Goal: Task Accomplishment & Management: Complete application form

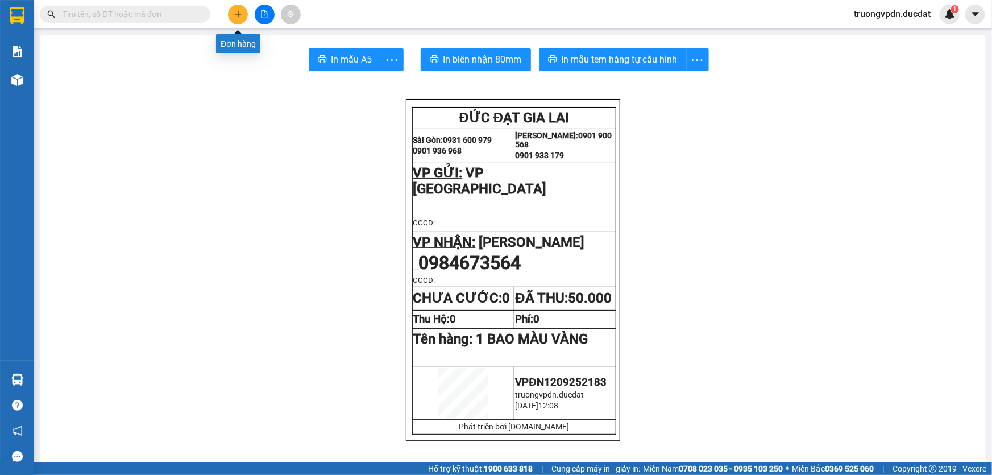
click at [242, 16] on icon "plus" at bounding box center [238, 14] width 8 height 8
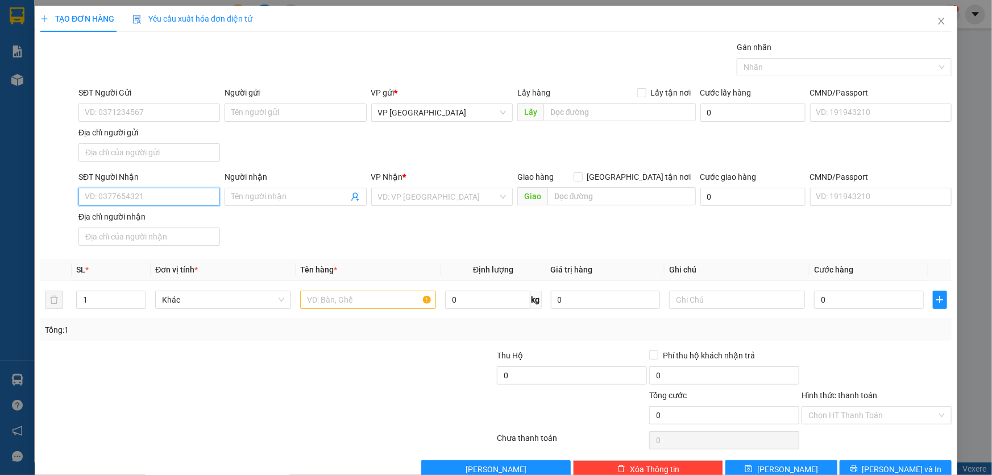
click at [129, 192] on input "SĐT Người Nhận" at bounding box center [149, 197] width 142 height 18
type input "0377512989"
drag, startPoint x: 146, startPoint y: 194, endPoint x: 0, endPoint y: 194, distance: 146.2
click at [0, 194] on div "TẠO ĐƠN HÀNG Yêu cầu xuất hóa đơn điện tử Transit Pickup Surcharge Ids Transit …" at bounding box center [496, 237] width 992 height 475
drag, startPoint x: 147, startPoint y: 216, endPoint x: 197, endPoint y: 209, distance: 50.5
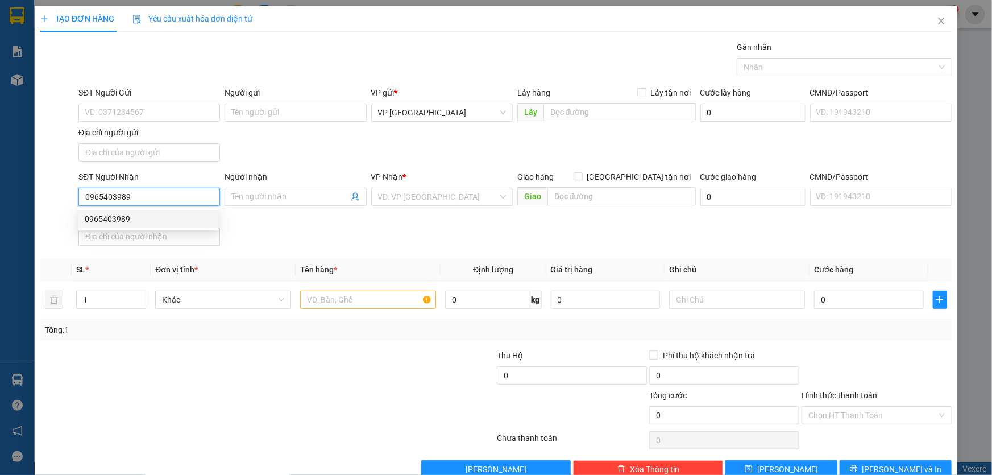
click at [146, 216] on div "0965403989" at bounding box center [148, 219] width 127 height 13
type input "0965403989"
click at [347, 293] on input "text" at bounding box center [368, 300] width 136 height 18
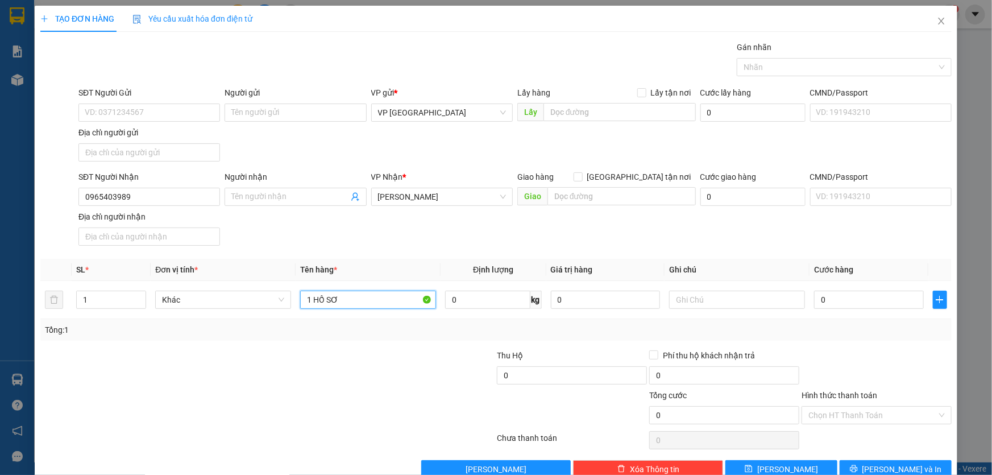
type input "1 HỒ SƠ"
type input "3"
type input "30"
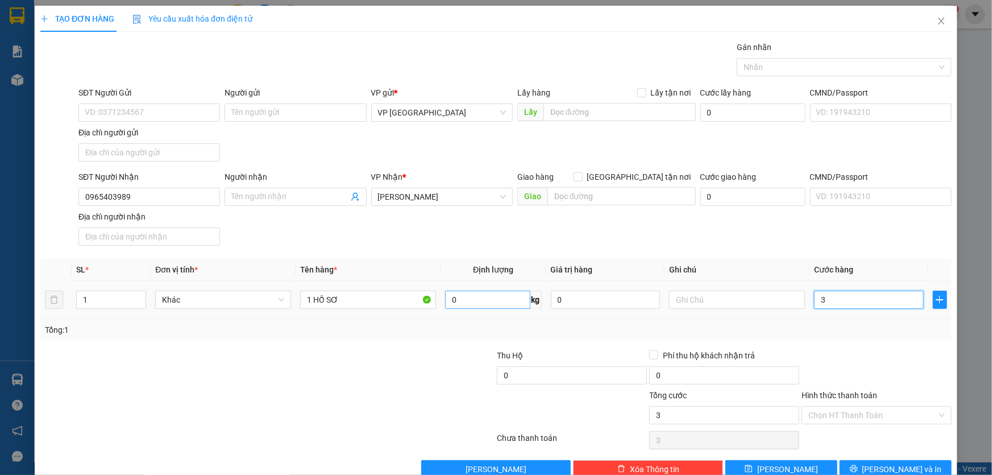
type input "30"
type input "300"
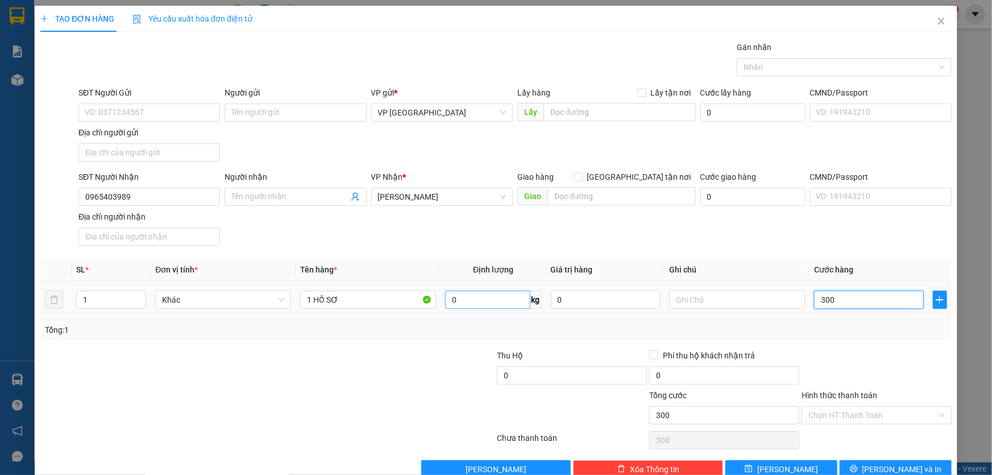
type input "3.000"
type input "30.000"
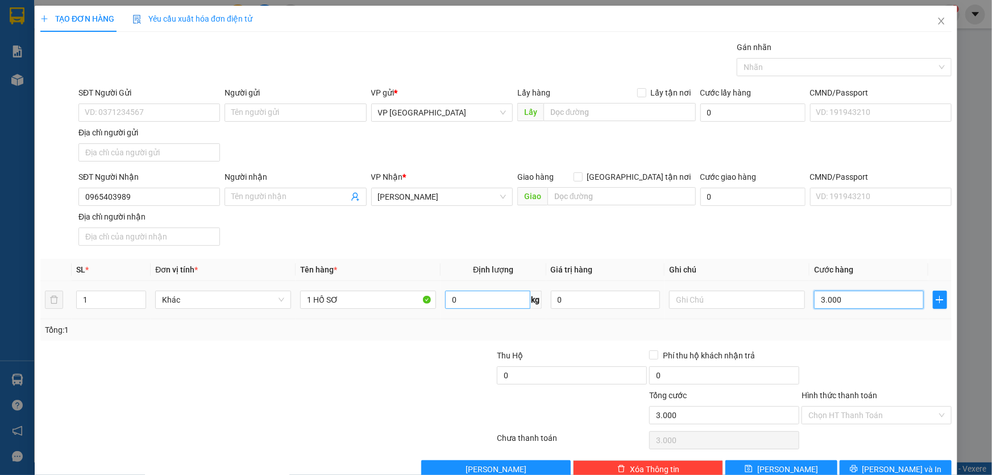
type input "30.000"
drag, startPoint x: 902, startPoint y: 411, endPoint x: 897, endPoint y: 404, distance: 8.2
click at [901, 411] on input "Hình thức thanh toán" at bounding box center [873, 415] width 129 height 17
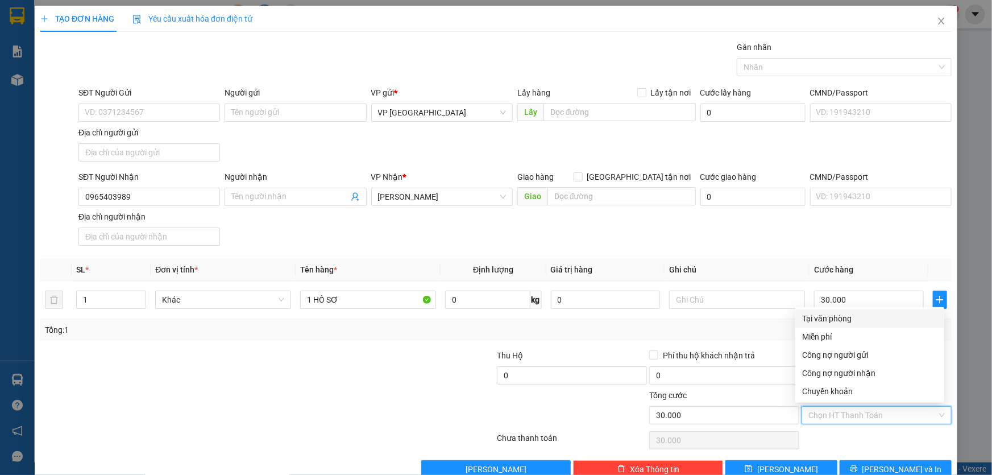
drag, startPoint x: 830, startPoint y: 316, endPoint x: 911, endPoint y: 349, distance: 87.5
click at [830, 316] on div "Tại văn phòng" at bounding box center [870, 318] width 135 height 13
type input "0"
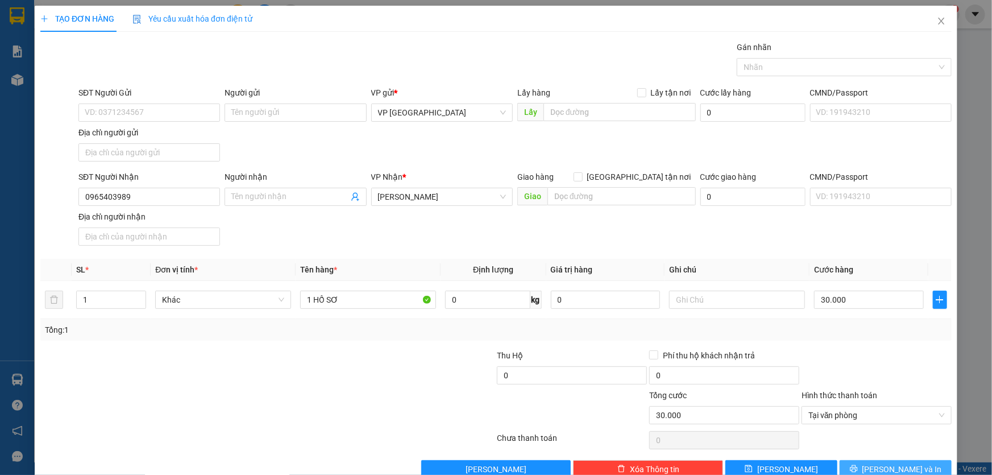
click at [904, 469] on span "[PERSON_NAME] và In" at bounding box center [903, 469] width 80 height 13
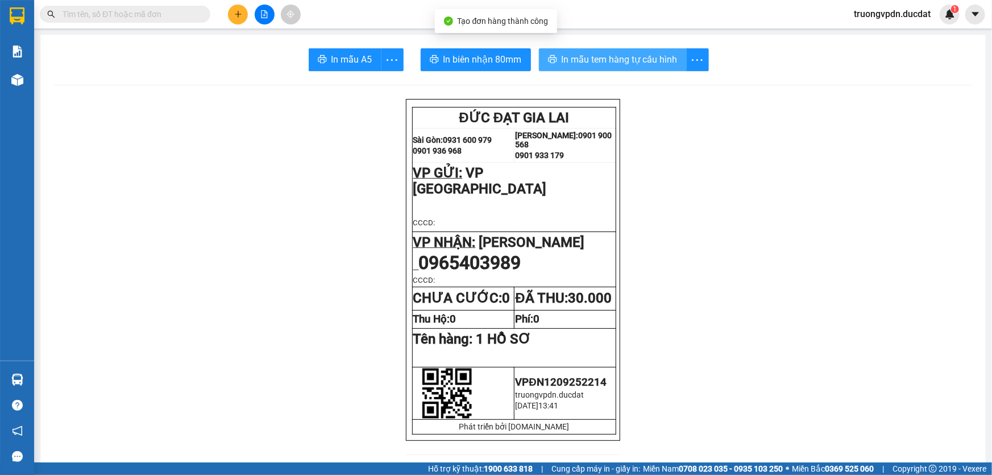
click at [647, 61] on span "In mẫu tem hàng tự cấu hình" at bounding box center [620, 59] width 116 height 14
